Goal: Information Seeking & Learning: Understand process/instructions

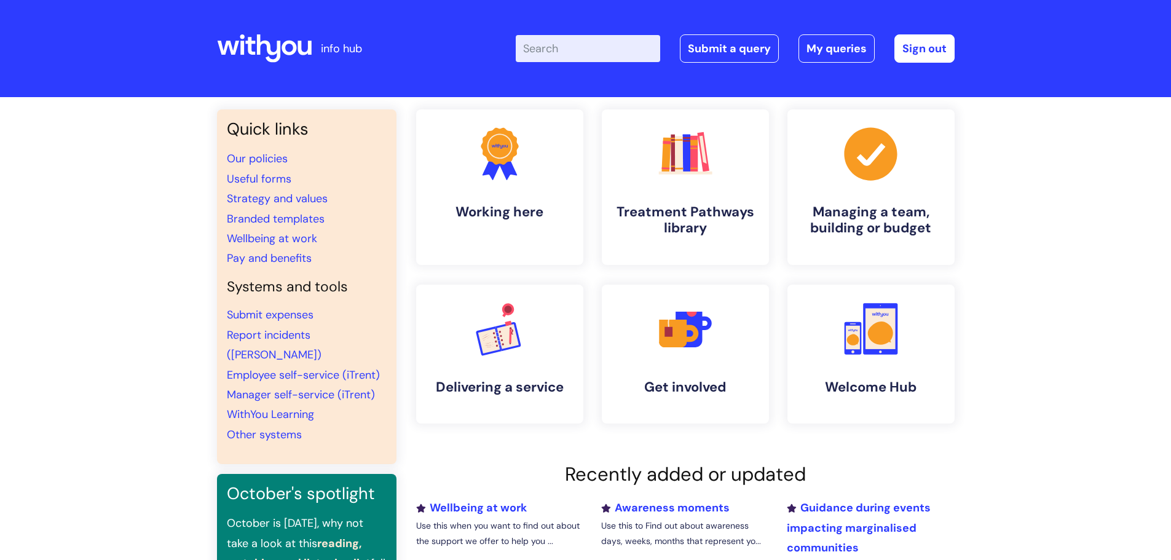
drag, startPoint x: 51, startPoint y: 1, endPoint x: 1048, endPoint y: 1, distance: 997.0
click at [1080, 49] on header "info hub Enter your search term here... Search Submit a query My queries Welcom…" at bounding box center [585, 48] width 1171 height 97
click at [581, 56] on input "Enter your search term here..." at bounding box center [588, 48] width 144 height 27
type input "n"
type input "mfa"
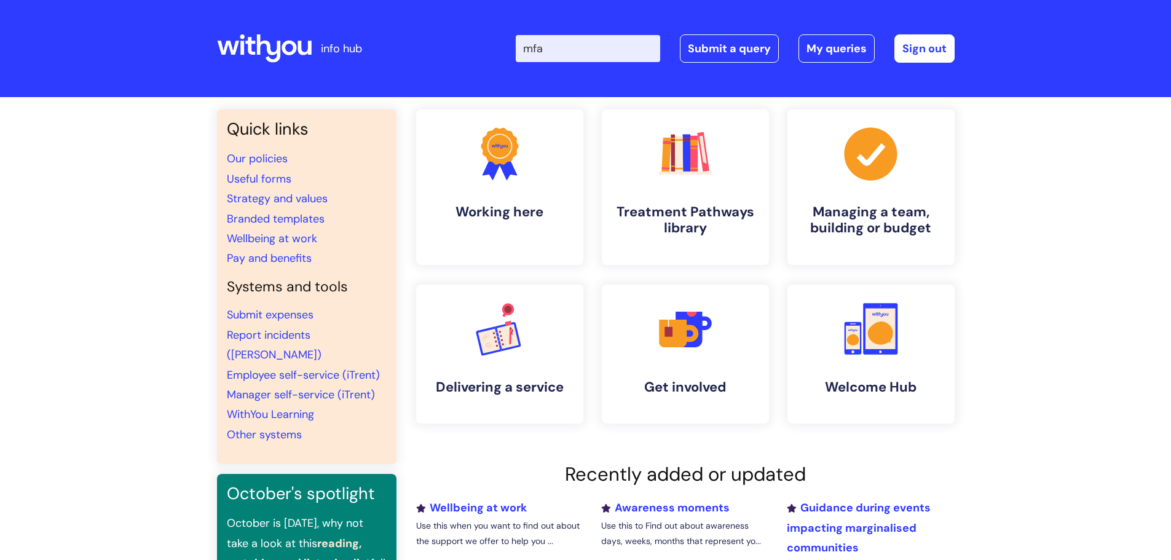
click button "Search" at bounding box center [0, 0] width 0 height 0
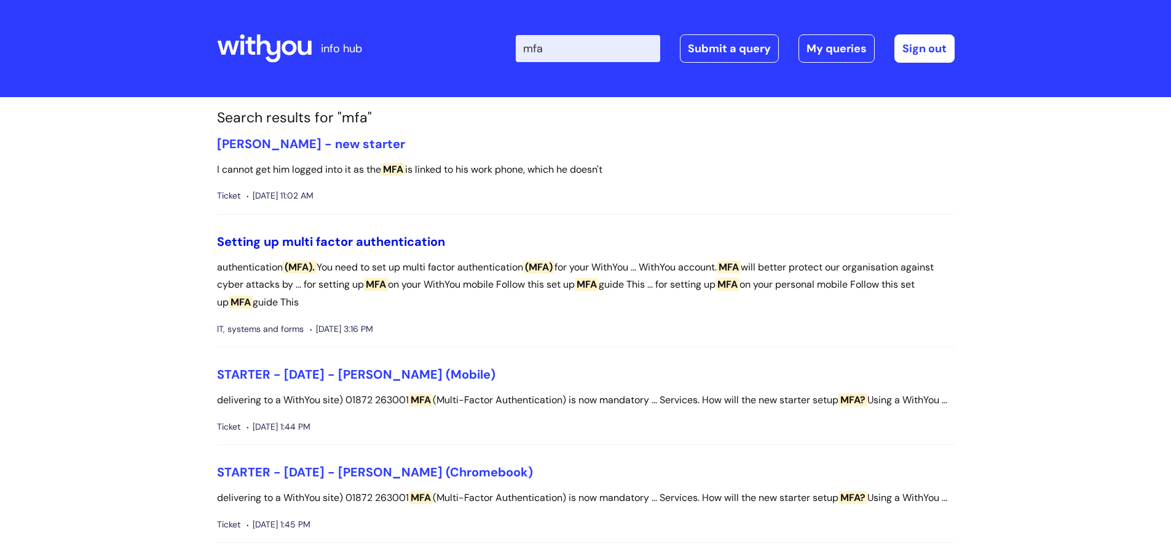
click at [300, 245] on link "Setting up multi factor authentication" at bounding box center [331, 242] width 228 height 16
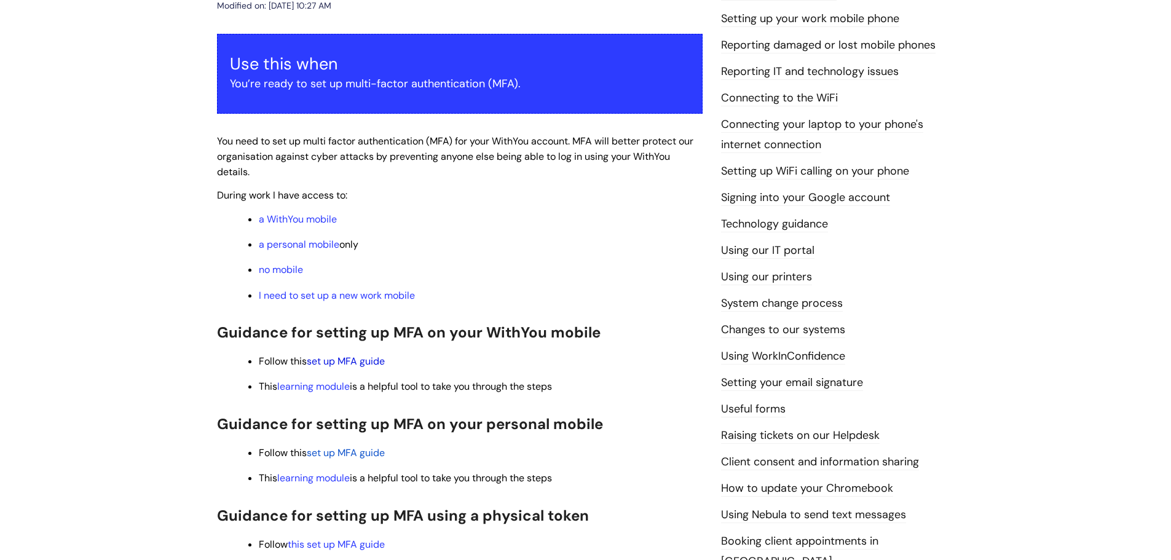
scroll to position [246, 0]
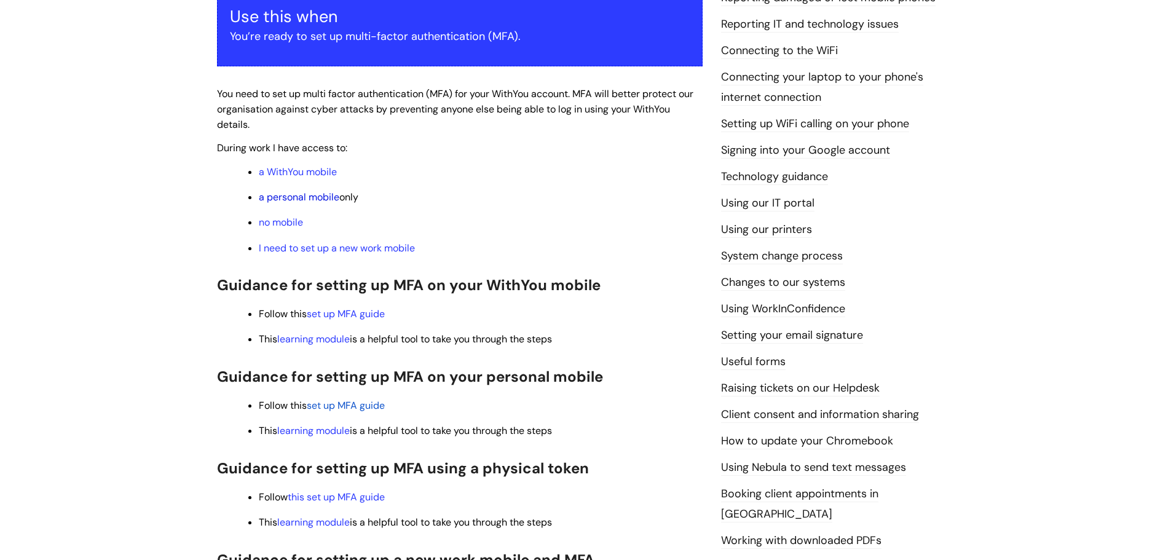
click at [274, 198] on link "a personal mobile" at bounding box center [299, 197] width 81 height 13
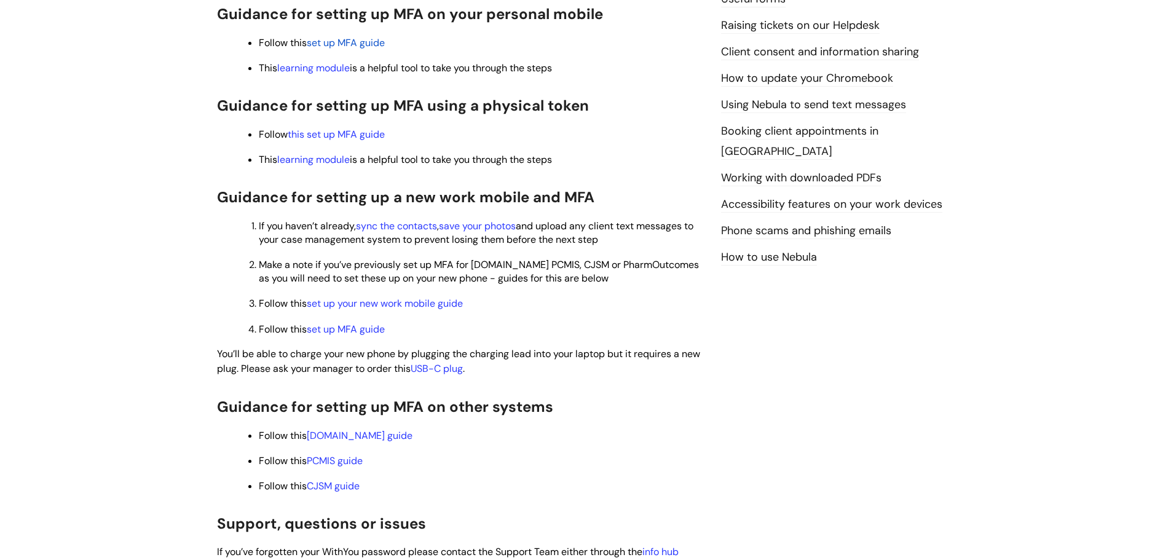
click at [355, 45] on span "set up MFA guide" at bounding box center [346, 42] width 78 height 13
